Goal: Task Accomplishment & Management: Use online tool/utility

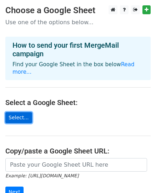
click at [16, 115] on link "Select..." at bounding box center [18, 117] width 27 height 11
click at [23, 112] on link "Select..." at bounding box center [18, 117] width 27 height 11
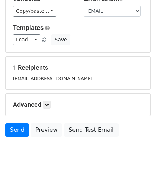
scroll to position [82, 0]
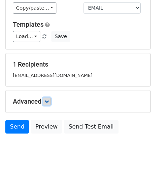
click at [46, 102] on icon at bounding box center [47, 102] width 4 height 4
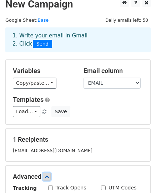
scroll to position [6, 0]
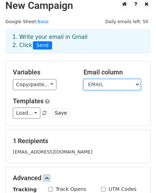
click at [122, 88] on select "CIDADE ESCOLA Dt HORA LOCAL EMAIL PERIODO" at bounding box center [112, 84] width 57 height 11
click at [84, 79] on select "CIDADE ESCOLA Dt HORA LOCAL EMAIL PERIODO" at bounding box center [112, 84] width 57 height 11
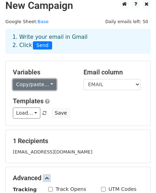
click at [47, 87] on link "Copy/paste..." at bounding box center [35, 84] width 44 height 11
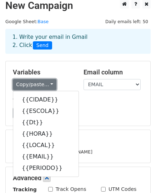
click at [47, 87] on link "Copy/paste..." at bounding box center [35, 84] width 44 height 11
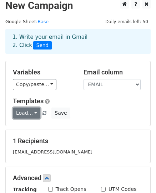
click at [32, 114] on link "Load..." at bounding box center [26, 113] width 27 height 11
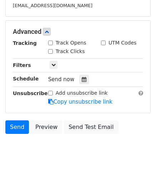
scroll to position [153, 0]
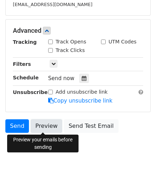
click at [36, 129] on link "Preview" at bounding box center [46, 127] width 31 height 14
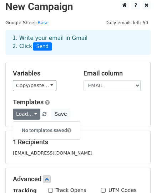
scroll to position [0, 0]
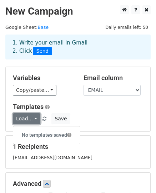
click at [30, 120] on link "Load..." at bounding box center [26, 119] width 27 height 11
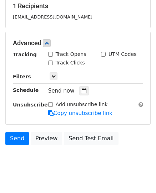
scroll to position [141, 0]
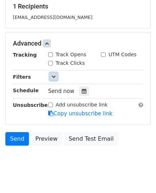
click at [51, 79] on icon at bounding box center [53, 77] width 4 height 4
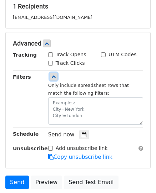
click at [51, 79] on icon at bounding box center [53, 77] width 4 height 4
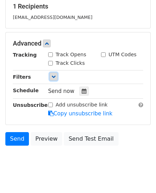
click at [51, 79] on icon at bounding box center [53, 77] width 4 height 4
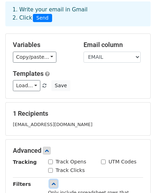
scroll to position [34, 0]
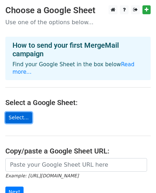
click at [28, 112] on link "Select..." at bounding box center [18, 117] width 27 height 11
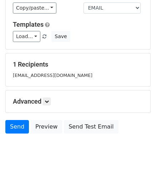
scroll to position [84, 0]
